Goal: Transaction & Acquisition: Subscribe to service/newsletter

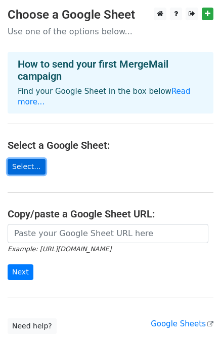
click at [33, 159] on link "Select..." at bounding box center [27, 167] width 38 height 16
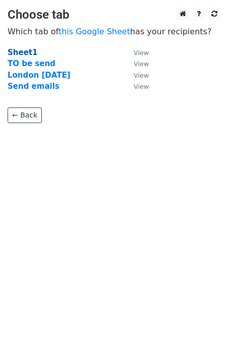
click at [26, 53] on strong "Sheet1" at bounding box center [23, 52] width 30 height 9
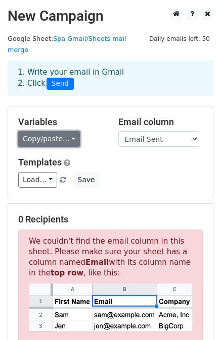
click at [59, 131] on link "Copy/paste..." at bounding box center [49, 139] width 62 height 16
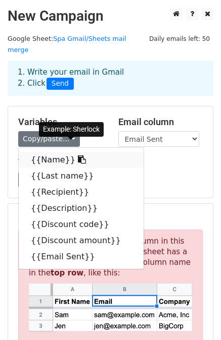
click at [50, 152] on link "{{Name}}" at bounding box center [81, 160] width 125 height 16
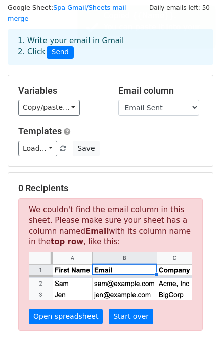
scroll to position [34, 0]
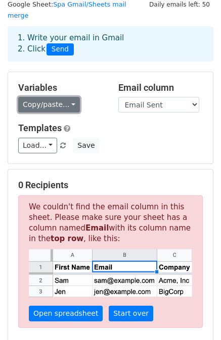
click at [67, 97] on link "Copy/paste..." at bounding box center [49, 105] width 62 height 16
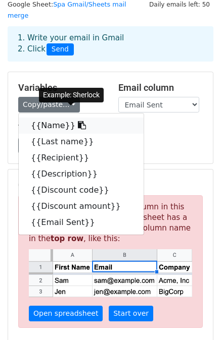
click at [58, 118] on link "{{Name}}" at bounding box center [81, 126] width 125 height 16
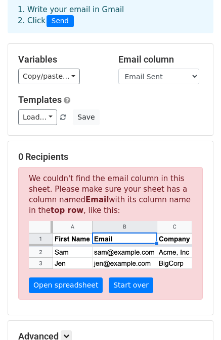
scroll to position [69, 0]
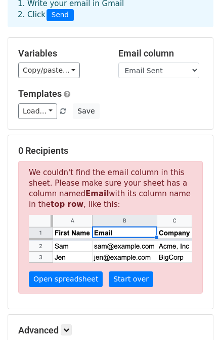
click at [47, 145] on h5 "0 Recipients" at bounding box center [110, 150] width 184 height 11
click at [168, 63] on select "Name Last name Recipient Description Discount code Discount amount Email Sent" at bounding box center [158, 71] width 81 height 16
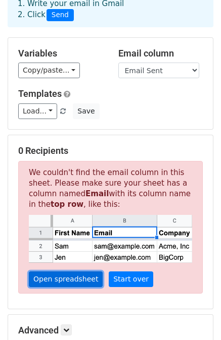
click at [73, 272] on link "Open spreadsheet" at bounding box center [66, 280] width 74 height 16
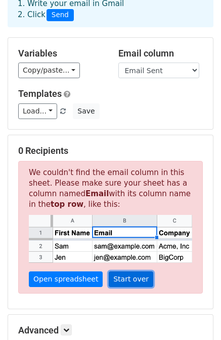
click at [121, 272] on link "Start over" at bounding box center [131, 280] width 44 height 16
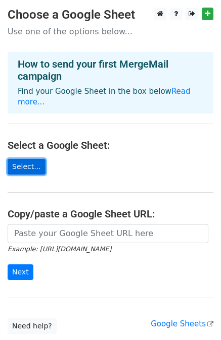
click at [28, 159] on link "Select..." at bounding box center [27, 167] width 38 height 16
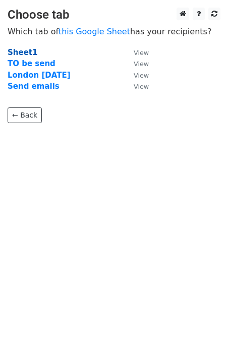
click at [26, 54] on strong "Sheet1" at bounding box center [23, 52] width 30 height 9
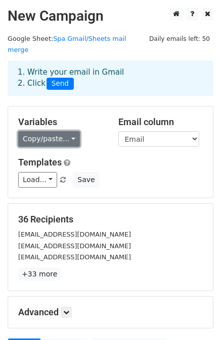
click at [71, 131] on link "Copy/paste..." at bounding box center [49, 139] width 62 height 16
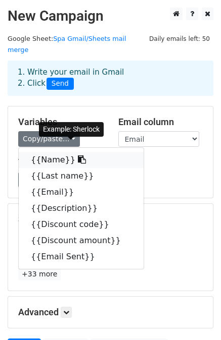
click at [78, 155] on icon at bounding box center [82, 159] width 8 height 8
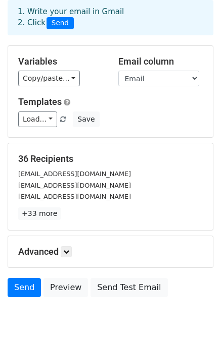
scroll to position [91, 0]
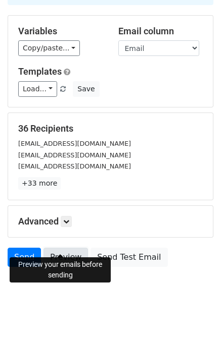
click at [61, 249] on link "Preview" at bounding box center [65, 257] width 44 height 19
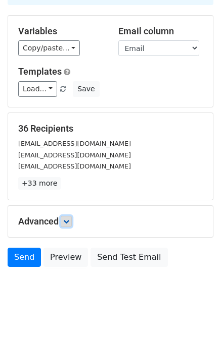
click at [65, 216] on link at bounding box center [66, 221] width 11 height 11
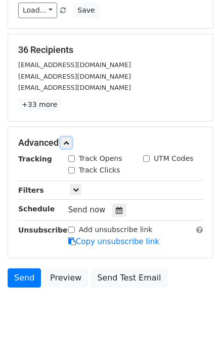
scroll to position [173, 0]
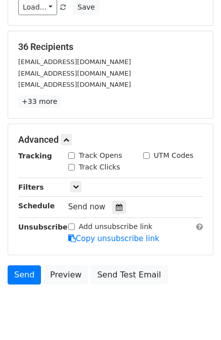
click at [80, 150] on label "Track Opens" at bounding box center [100, 155] width 43 height 11
click at [75, 152] on input "Track Opens" at bounding box center [71, 155] width 7 height 7
checkbox input "true"
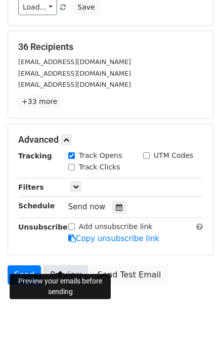
click at [69, 266] on link "Preview" at bounding box center [65, 275] width 44 height 19
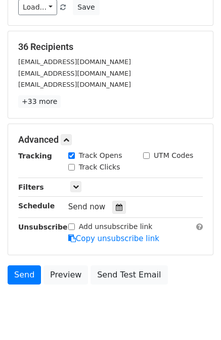
click at [84, 162] on label "Track Clicks" at bounding box center [99, 167] width 41 height 11
click at [75, 164] on input "Track Clicks" at bounding box center [71, 167] width 7 height 7
checkbox input "true"
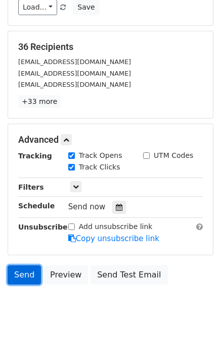
click at [26, 266] on link "Send" at bounding box center [24, 275] width 33 height 19
click at [24, 266] on link "Send" at bounding box center [24, 275] width 33 height 19
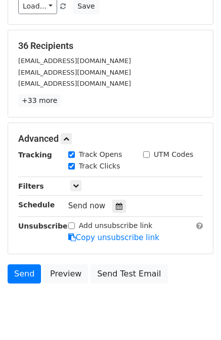
scroll to position [189, 0]
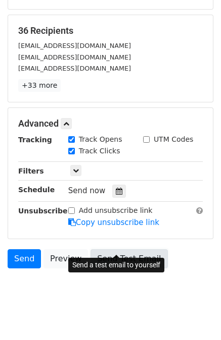
click at [111, 251] on link "Send Test Email" at bounding box center [128, 258] width 77 height 19
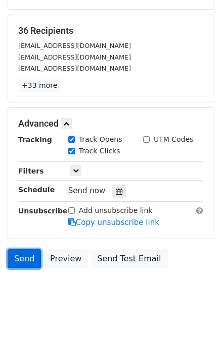
click at [30, 249] on link "Send" at bounding box center [24, 258] width 33 height 19
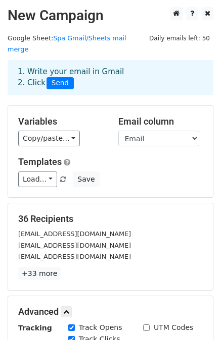
scroll to position [0, 0]
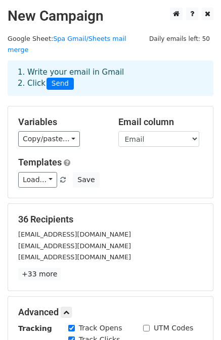
click at [50, 78] on span "Send" at bounding box center [59, 84] width 27 height 12
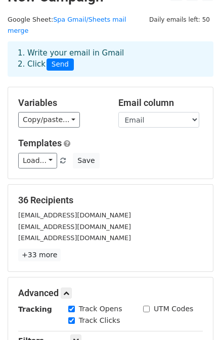
scroll to position [24, 0]
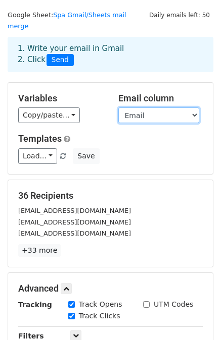
click at [154, 108] on select "Name Last name Email Description Discount code Discount amount Email Sent" at bounding box center [158, 116] width 81 height 16
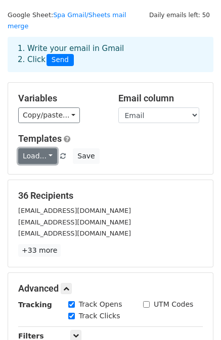
click at [51, 149] on link "Load..." at bounding box center [37, 156] width 39 height 16
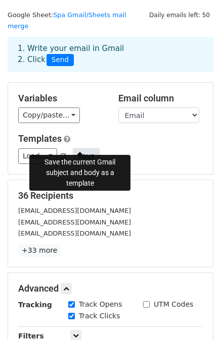
click at [77, 148] on button "Save" at bounding box center [86, 156] width 26 height 16
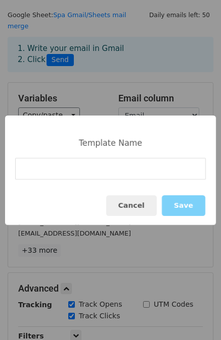
type input "C"
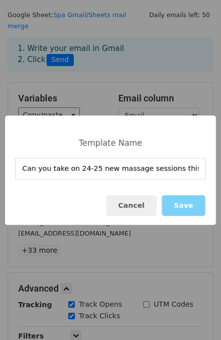
scroll to position [0, 4]
type input "Can you take on 24-25 new massage sessions this month?"
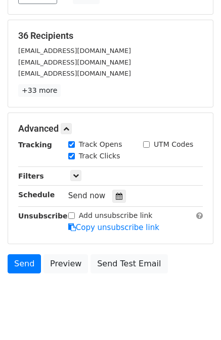
scroll to position [189, 0]
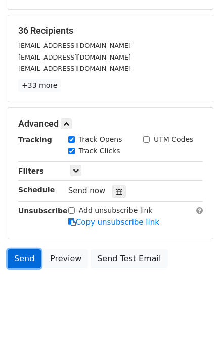
click at [34, 251] on link "Send" at bounding box center [24, 258] width 33 height 19
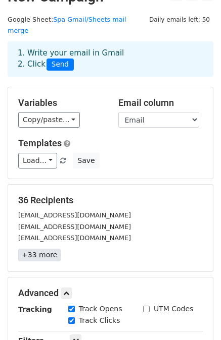
scroll to position [0, 0]
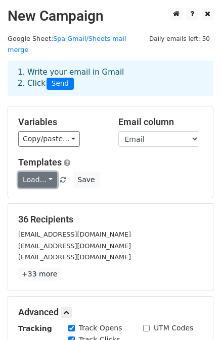
click at [41, 172] on link "Load..." at bounding box center [37, 180] width 39 height 16
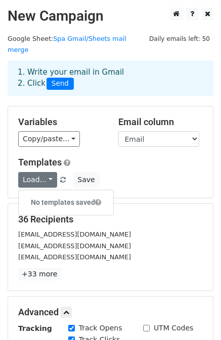
click at [46, 194] on h6 "No templates saved" at bounding box center [66, 202] width 94 height 17
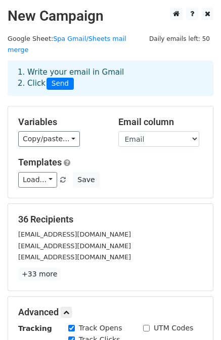
scroll to position [189, 0]
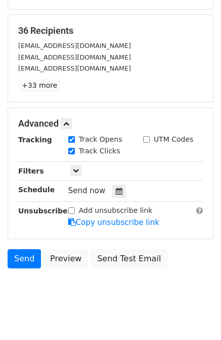
click at [77, 205] on div "Add unsubscribe link" at bounding box center [110, 210] width 84 height 11
click at [71, 207] on input "Add unsubscribe link" at bounding box center [71, 210] width 7 height 7
checkbox input "false"
click at [98, 186] on span "Send now" at bounding box center [86, 190] width 37 height 9
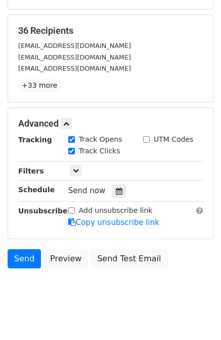
click at [65, 166] on div "Only include spreadsheet rows that match the following filters:" at bounding box center [135, 172] width 149 height 12
click at [73, 168] on icon at bounding box center [76, 171] width 6 height 6
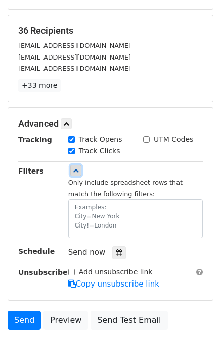
scroll to position [250, 0]
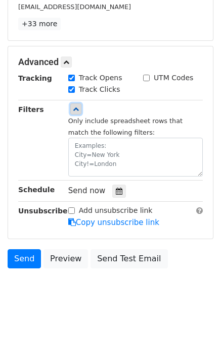
click at [75, 106] on icon at bounding box center [76, 109] width 6 height 6
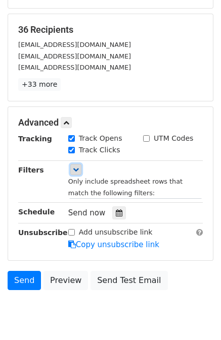
scroll to position [189, 0]
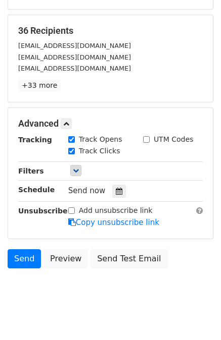
click at [97, 146] on label "Track Clicks" at bounding box center [99, 151] width 41 height 11
click at [75, 148] on input "Track Clicks" at bounding box center [71, 151] width 7 height 7
checkbox input "false"
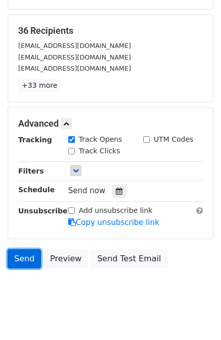
click at [26, 253] on link "Send" at bounding box center [24, 258] width 33 height 19
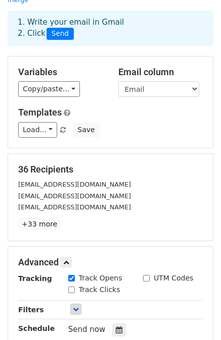
scroll to position [0, 0]
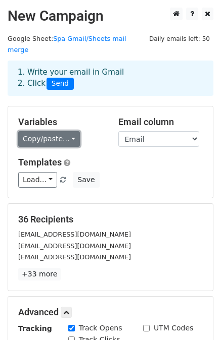
click at [53, 131] on link "Copy/paste..." at bounding box center [49, 139] width 62 height 16
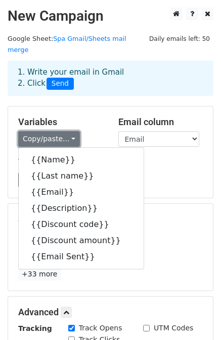
click at [53, 131] on link "Copy/paste..." at bounding box center [49, 139] width 62 height 16
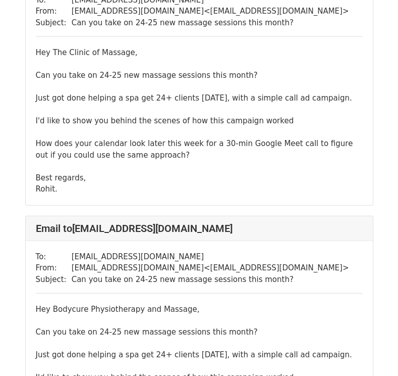
scroll to position [1140, 0]
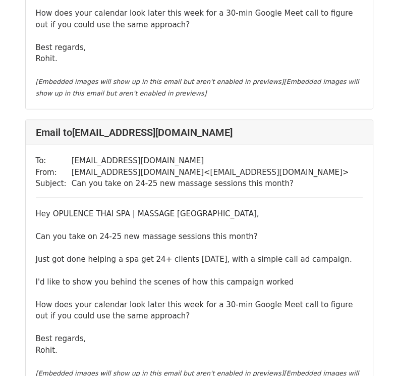
scroll to position [2887, 0]
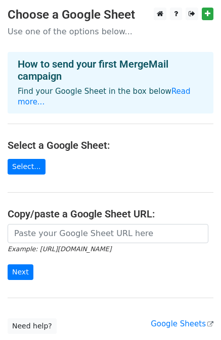
click at [65, 245] on small "Example: https://docs.google.com/spreadsheets/d/abc/edit" at bounding box center [59, 249] width 103 height 8
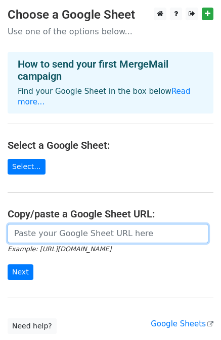
click at [63, 229] on input "url" at bounding box center [108, 233] width 200 height 19
paste input "https://docs.google.com/spreadsheets/d/12SgJE2jKZEKWpXJfKh3gZxr3i7rJy1mBpCsRnPz…"
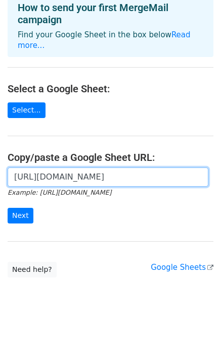
scroll to position [63, 0]
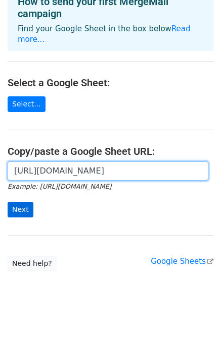
type input "https://docs.google.com/spreadsheets/d/12SgJE2jKZEKWpXJfKh3gZxr3i7rJy1mBpCsRnPz…"
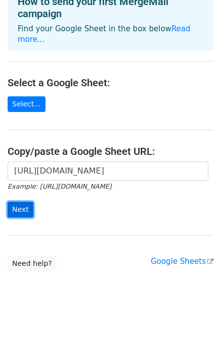
scroll to position [0, 0]
click at [22, 202] on input "Next" at bounding box center [21, 210] width 26 height 16
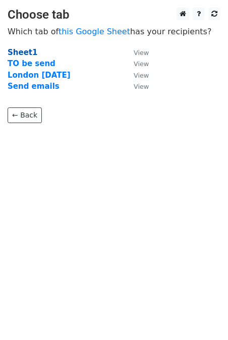
click at [21, 50] on strong "Sheet1" at bounding box center [23, 52] width 30 height 9
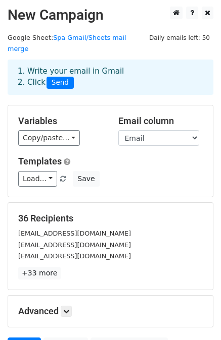
scroll to position [2, 0]
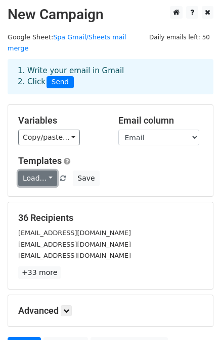
click at [42, 171] on link "Load..." at bounding box center [37, 179] width 39 height 16
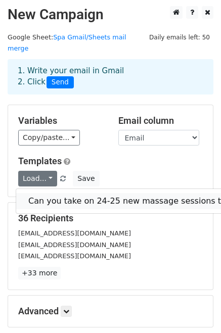
click at [47, 193] on link "Can you take on 24-25 new massage sessions this month?" at bounding box center [146, 201] width 261 height 16
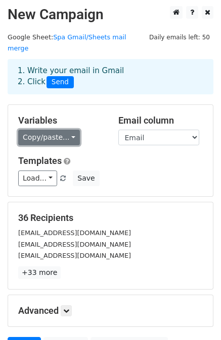
click at [67, 130] on link "Copy/paste..." at bounding box center [49, 138] width 62 height 16
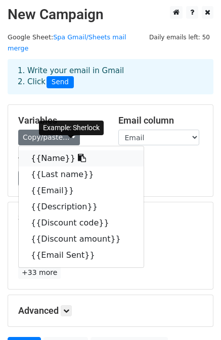
click at [68, 152] on link "{{Name}}" at bounding box center [81, 158] width 125 height 16
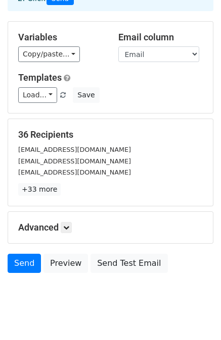
scroll to position [91, 0]
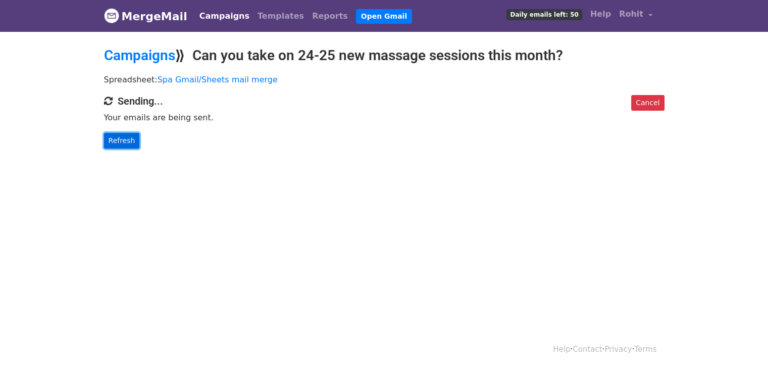
click at [121, 140] on link "Refresh" at bounding box center [122, 141] width 36 height 16
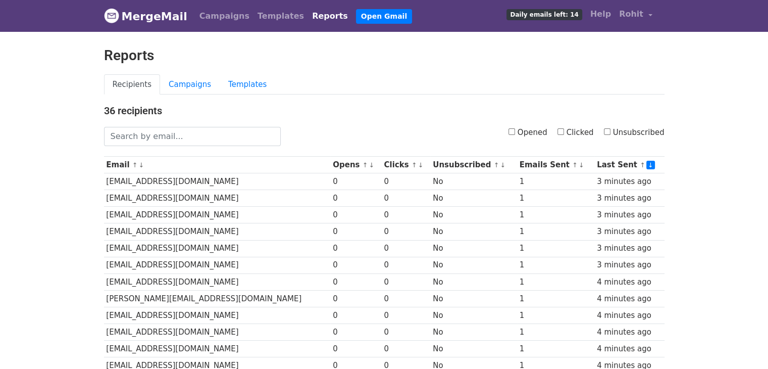
click at [570, 130] on label "Clicked" at bounding box center [575, 133] width 36 height 12
click at [564, 130] on input "Clicked" at bounding box center [560, 131] width 7 height 7
checkbox input "true"
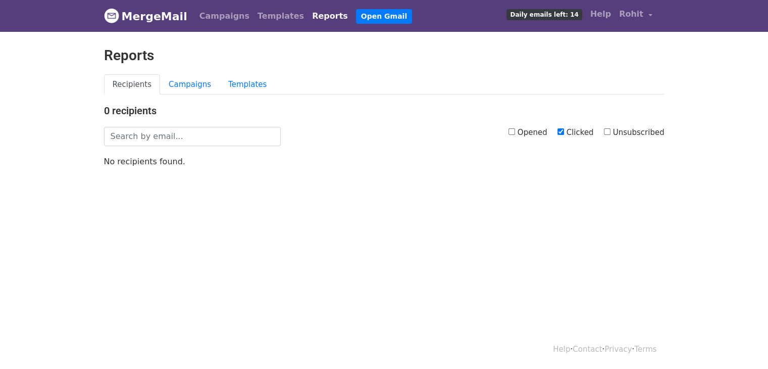
click at [137, 89] on link "Recipients" at bounding box center [132, 84] width 57 height 21
click at [182, 79] on link "Campaigns" at bounding box center [190, 84] width 60 height 21
